Goal: Task Accomplishment & Management: Use online tool/utility

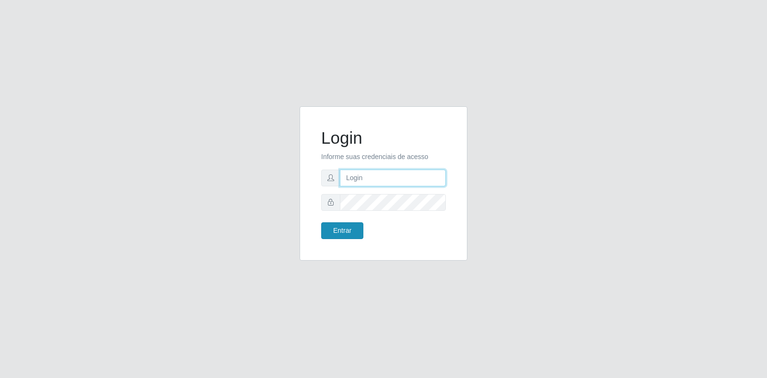
type input "[EMAIL_ADDRESS][DOMAIN_NAME]"
click at [349, 233] on button "Entrar" at bounding box center [342, 230] width 42 height 17
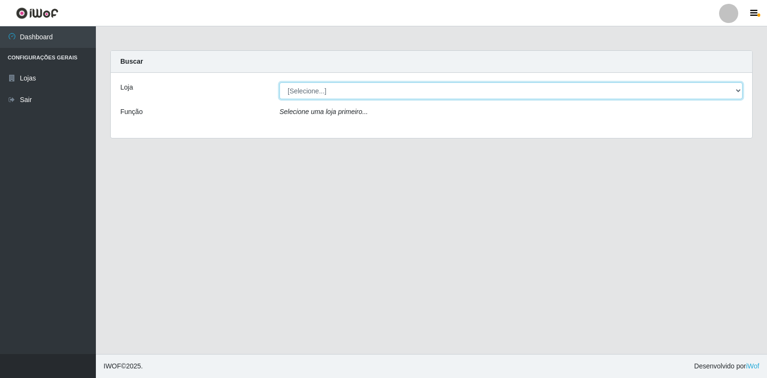
click at [737, 93] on select "[Selecione...] Atacado Vem - Loja 30 Laranjeiras Velha" at bounding box center [511, 90] width 463 height 17
select select "495"
click at [280, 82] on select "[Selecione...] Atacado Vem - Loja 30 Laranjeiras Velha" at bounding box center [511, 90] width 463 height 17
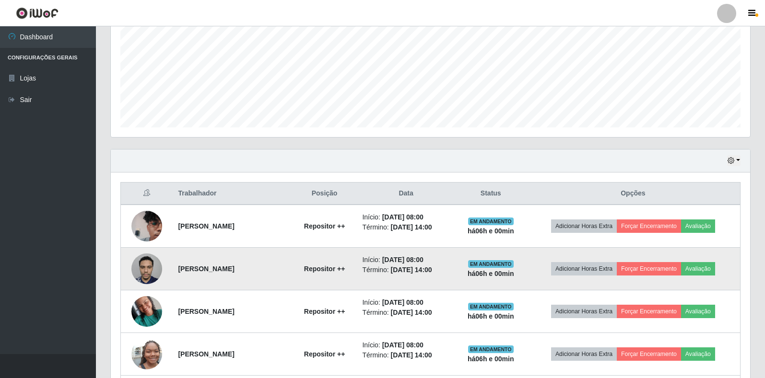
scroll to position [199, 639]
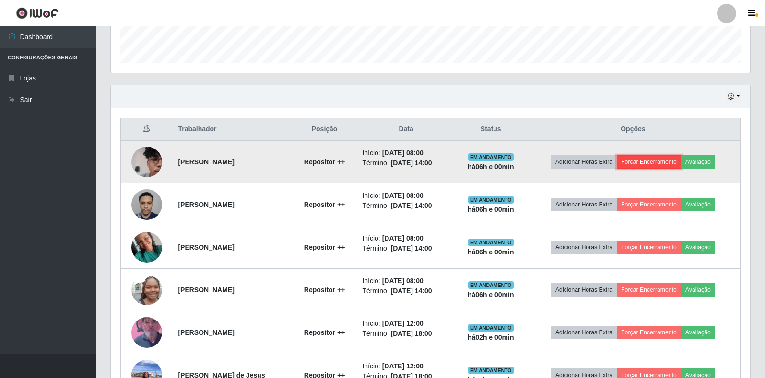
click at [662, 160] on button "Forçar Encerramento" at bounding box center [649, 161] width 64 height 13
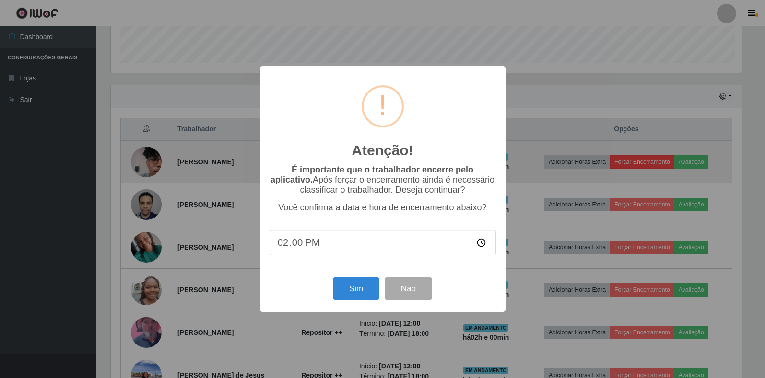
scroll to position [199, 633]
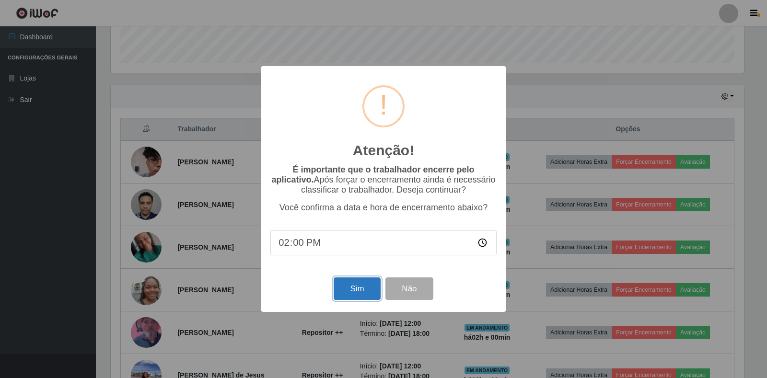
click at [351, 286] on button "Sim" at bounding box center [357, 289] width 47 height 23
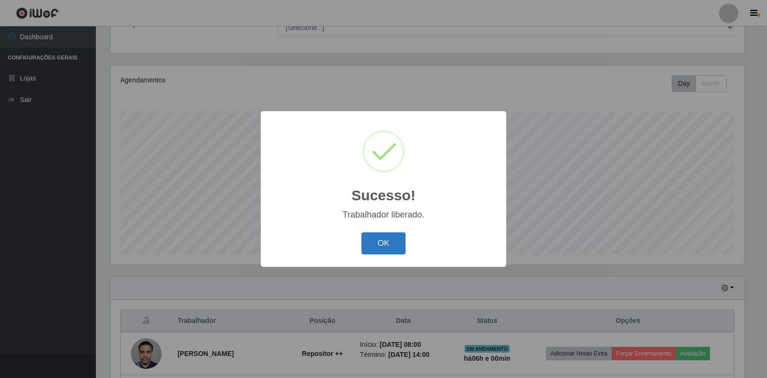
click at [394, 239] on button "OK" at bounding box center [383, 244] width 45 height 23
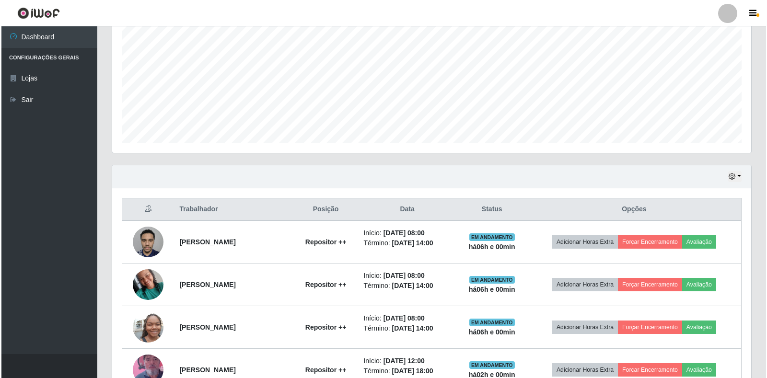
scroll to position [280, 0]
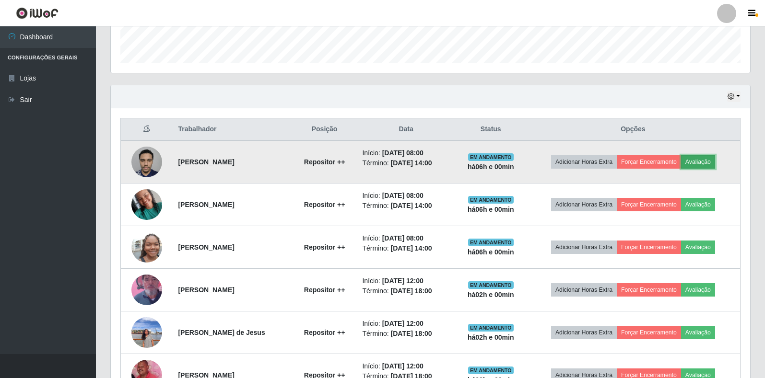
click at [708, 158] on button "Avaliação" at bounding box center [698, 161] width 34 height 13
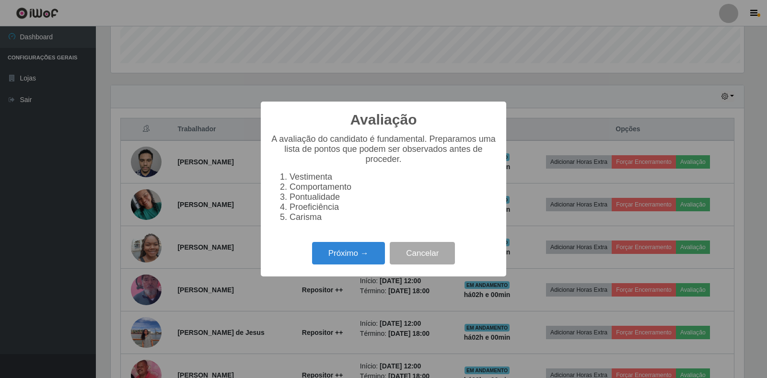
scroll to position [199, 633]
click at [333, 256] on button "Próximo →" at bounding box center [348, 253] width 73 height 23
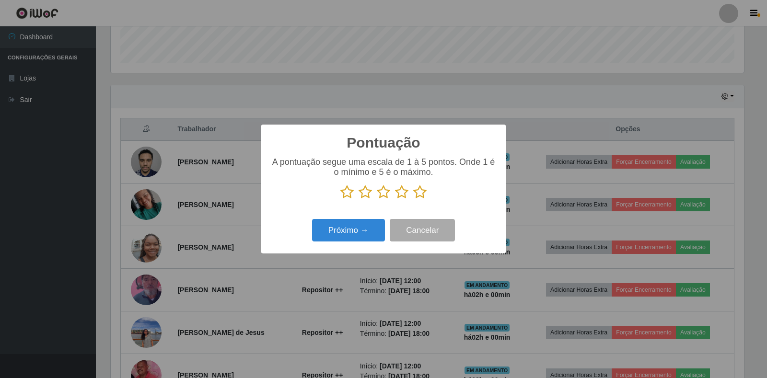
click at [420, 189] on icon at bounding box center [419, 192] width 13 height 14
click at [413, 199] on input "radio" at bounding box center [413, 199] width 0 height 0
click at [339, 232] on button "Próximo →" at bounding box center [348, 230] width 73 height 23
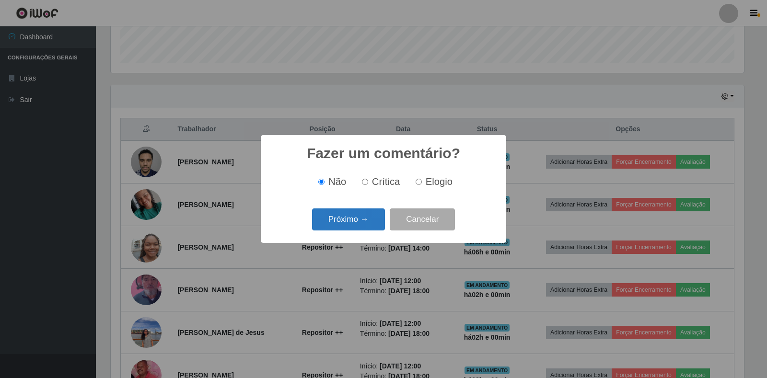
click at [350, 222] on button "Próximo →" at bounding box center [348, 220] width 73 height 23
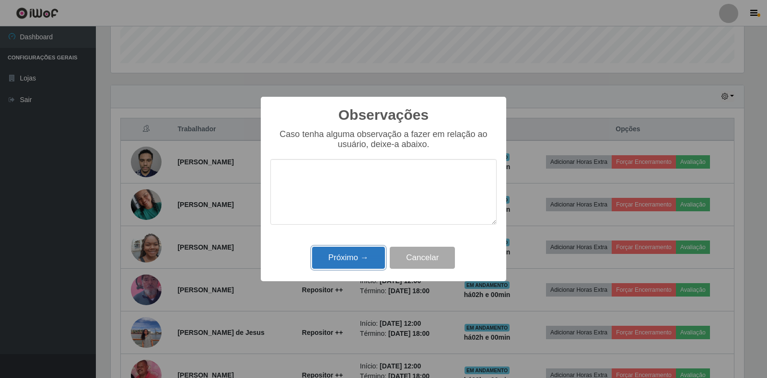
click at [348, 256] on button "Próximo →" at bounding box center [348, 258] width 73 height 23
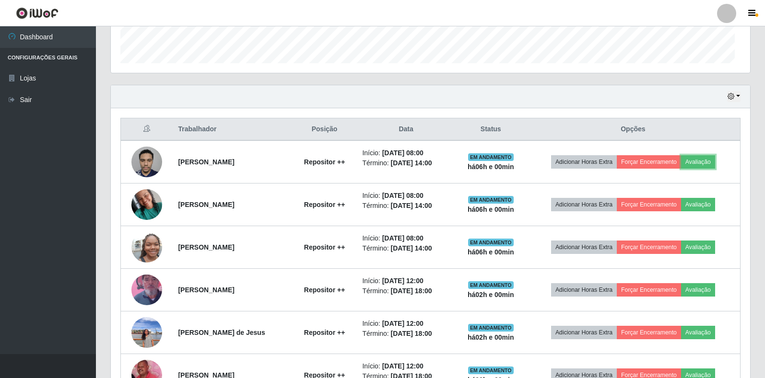
scroll to position [199, 639]
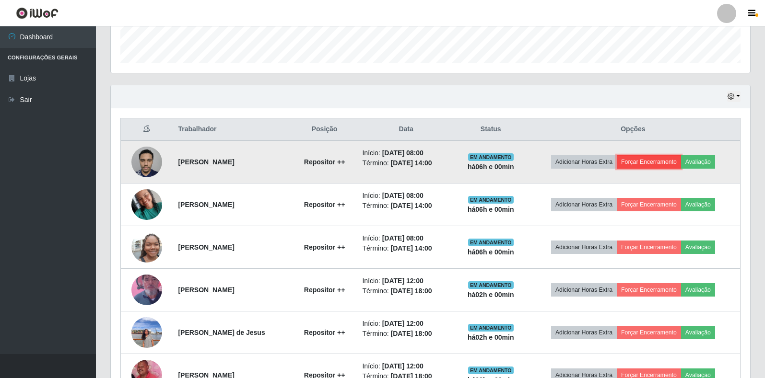
click at [657, 165] on button "Forçar Encerramento" at bounding box center [649, 161] width 64 height 13
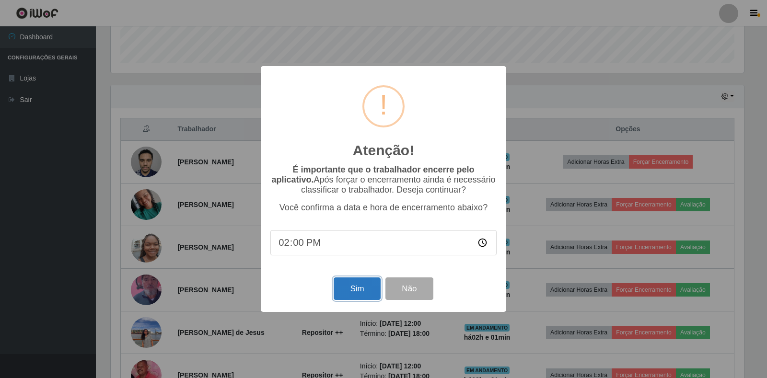
click at [361, 287] on button "Sim" at bounding box center [357, 289] width 47 height 23
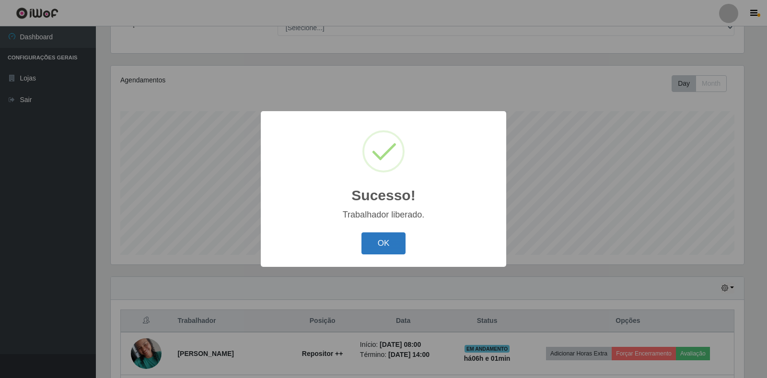
click at [391, 236] on button "OK" at bounding box center [383, 244] width 45 height 23
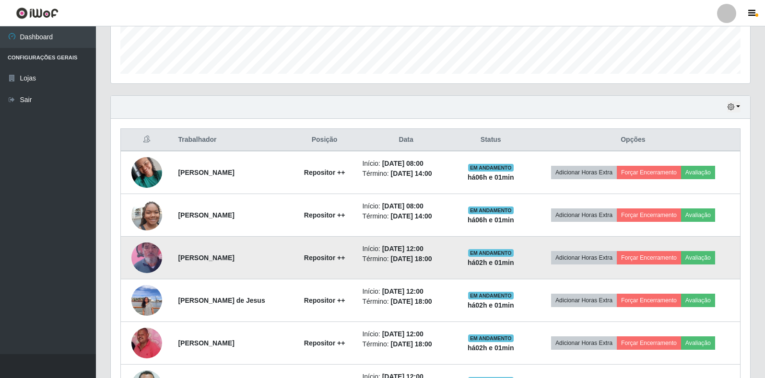
scroll to position [280, 0]
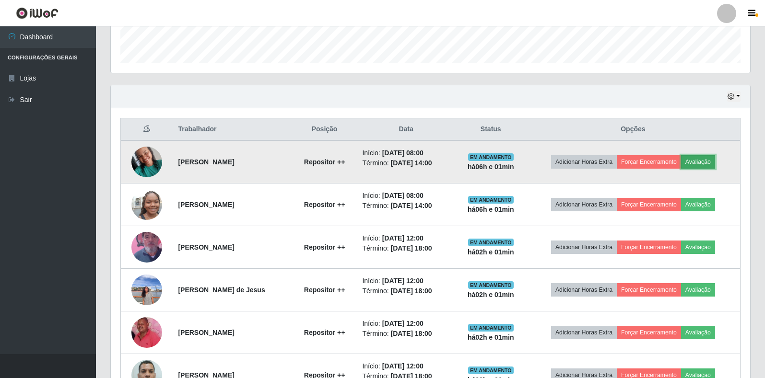
click at [704, 159] on button "Avaliação" at bounding box center [698, 161] width 34 height 13
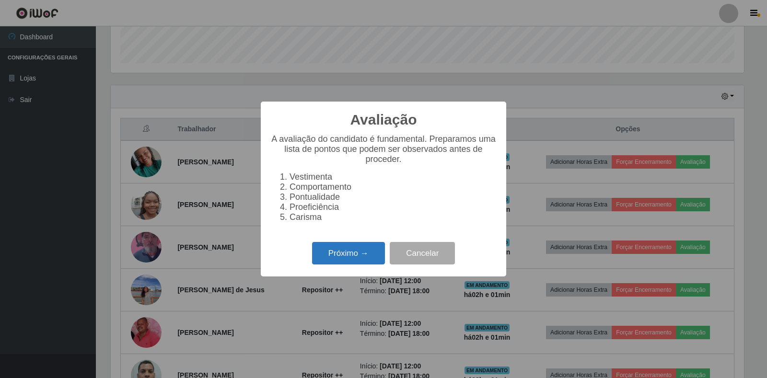
click at [327, 257] on button "Próximo →" at bounding box center [348, 253] width 73 height 23
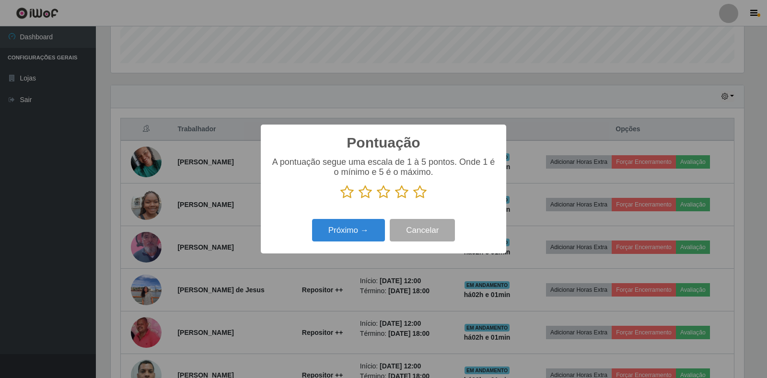
click at [420, 198] on icon at bounding box center [419, 192] width 13 height 14
click at [413, 199] on input "radio" at bounding box center [413, 199] width 0 height 0
click at [348, 221] on button "Próximo →" at bounding box center [348, 230] width 73 height 23
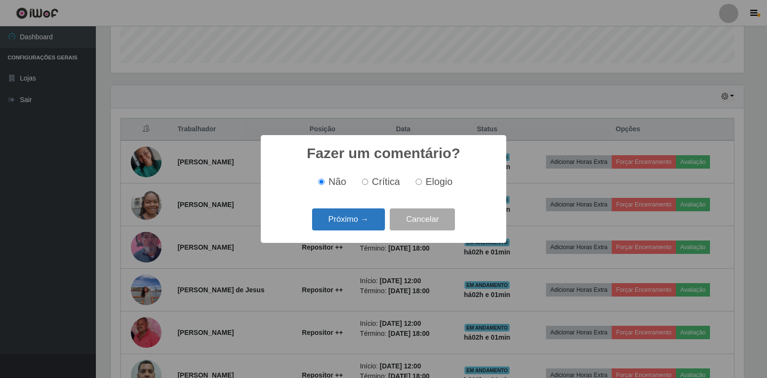
click at [345, 226] on button "Próximo →" at bounding box center [348, 220] width 73 height 23
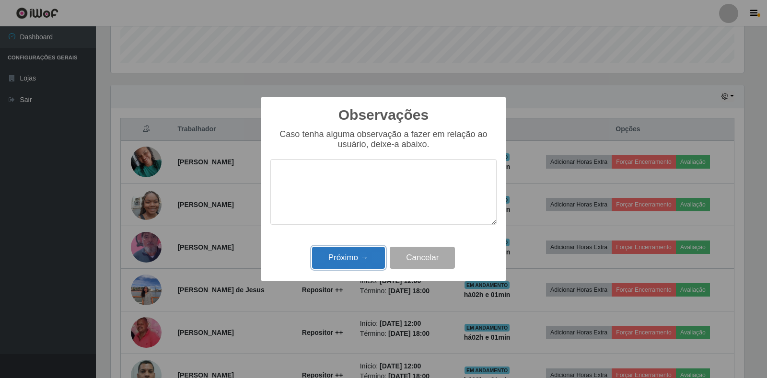
click at [344, 256] on button "Próximo →" at bounding box center [348, 258] width 73 height 23
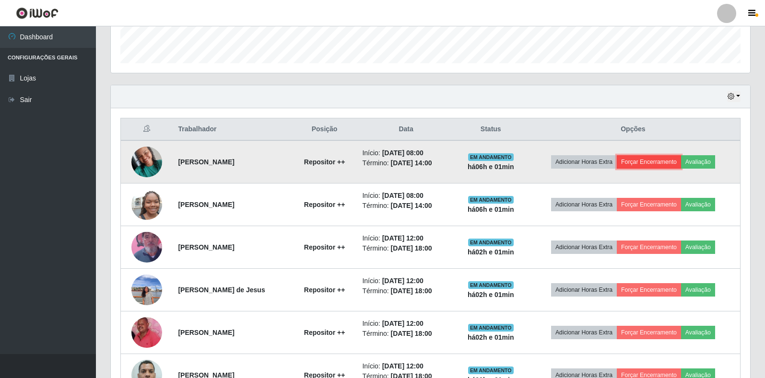
click at [644, 163] on button "Forçar Encerramento" at bounding box center [649, 161] width 64 height 13
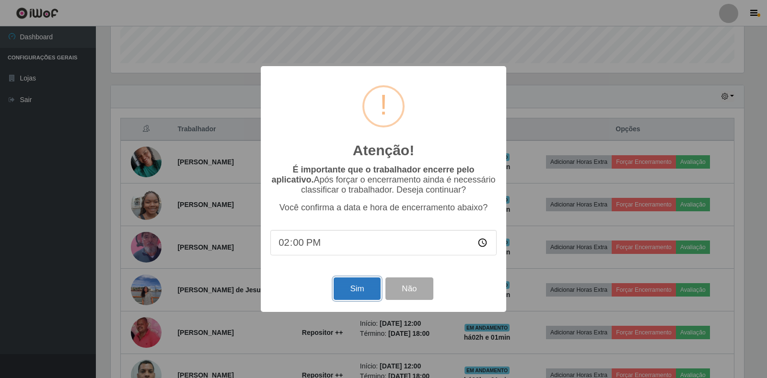
click at [359, 294] on button "Sim" at bounding box center [357, 289] width 47 height 23
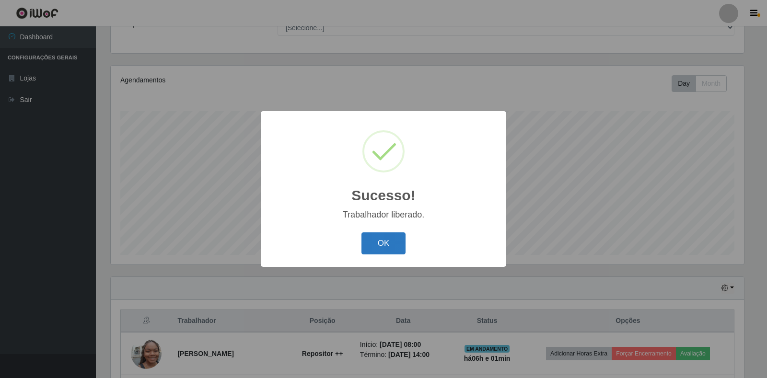
click at [370, 245] on button "OK" at bounding box center [383, 244] width 45 height 23
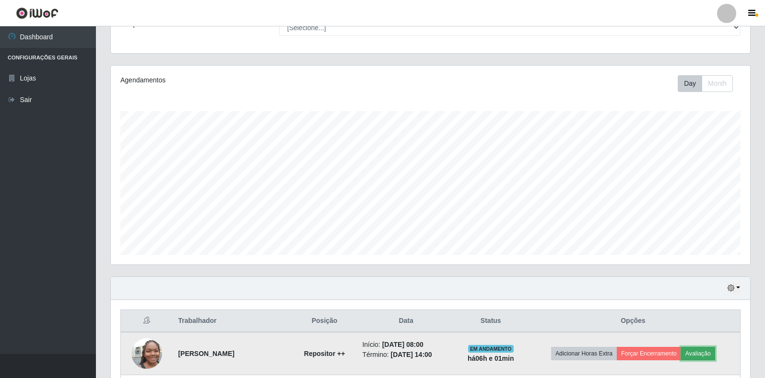
click at [706, 351] on button "Avaliação" at bounding box center [698, 353] width 34 height 13
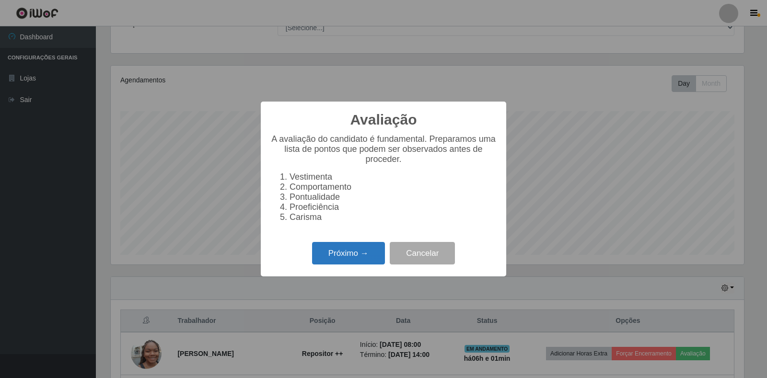
click at [352, 256] on button "Próximo →" at bounding box center [348, 253] width 73 height 23
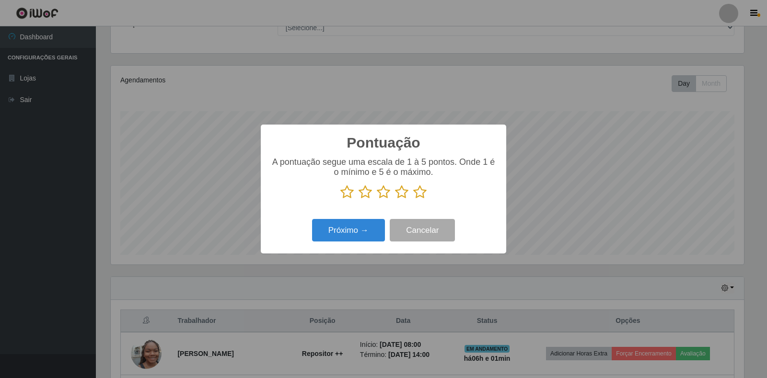
drag, startPoint x: 422, startPoint y: 189, endPoint x: 407, endPoint y: 198, distance: 17.4
click at [418, 192] on icon at bounding box center [419, 192] width 13 height 14
click at [413, 199] on input "radio" at bounding box center [413, 199] width 0 height 0
click at [334, 233] on button "Próximo →" at bounding box center [348, 230] width 73 height 23
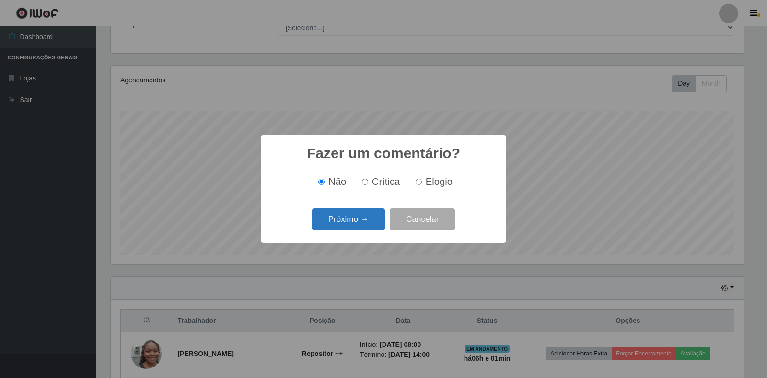
click at [335, 228] on button "Próximo →" at bounding box center [348, 220] width 73 height 23
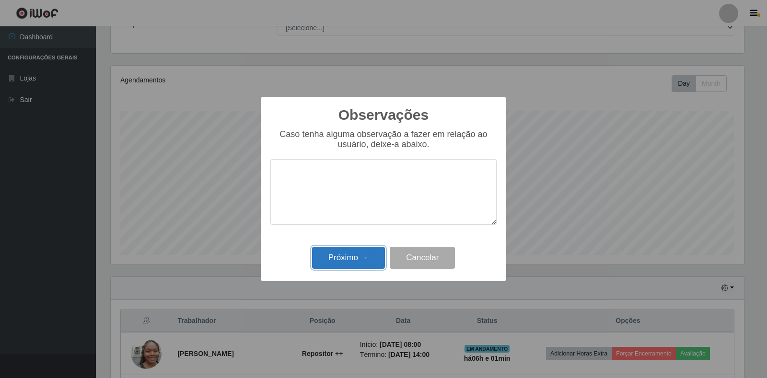
click at [342, 248] on button "Próximo →" at bounding box center [348, 258] width 73 height 23
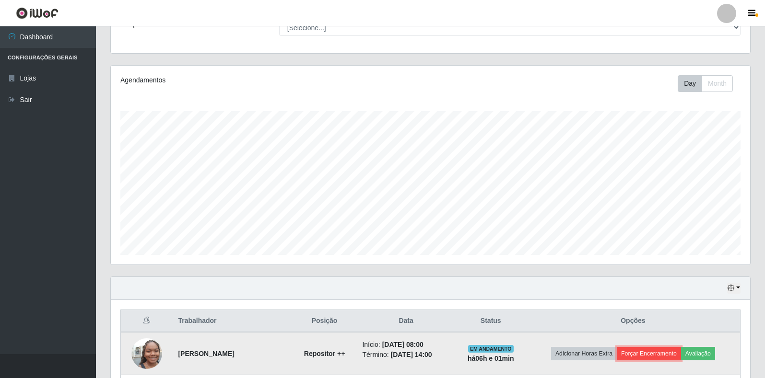
click at [647, 357] on button "Forçar Encerramento" at bounding box center [649, 353] width 64 height 13
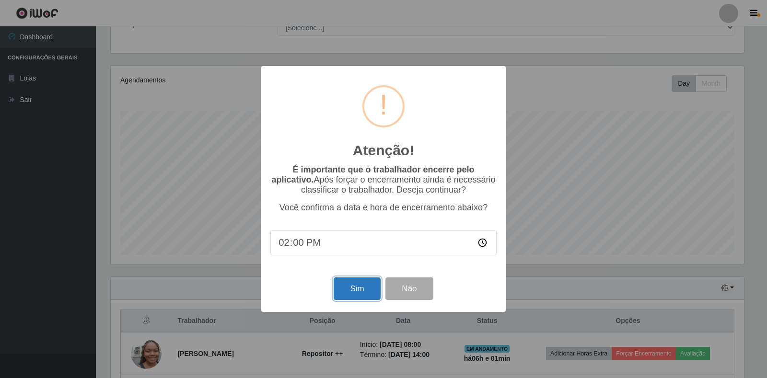
click at [364, 293] on button "Sim" at bounding box center [357, 289] width 47 height 23
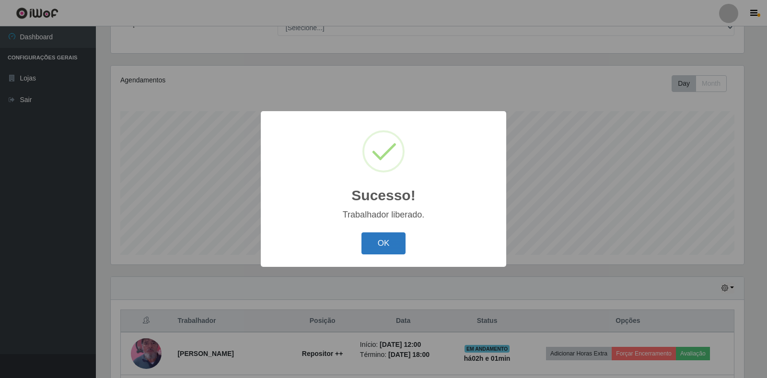
click at [384, 237] on button "OK" at bounding box center [383, 244] width 45 height 23
